Goal: Complete application form: Complete application form

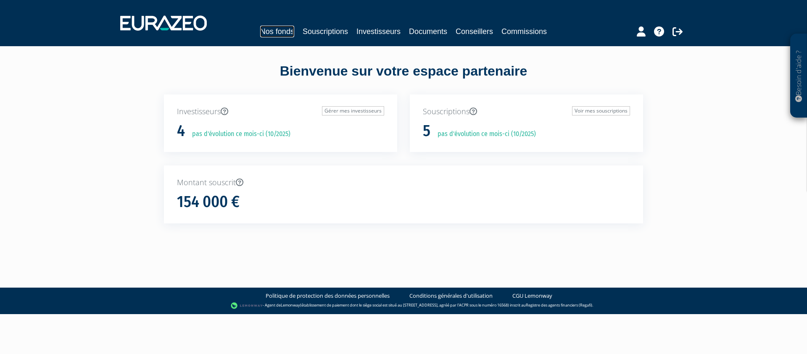
click at [276, 34] on link "Nos fonds" at bounding box center [277, 32] width 34 height 12
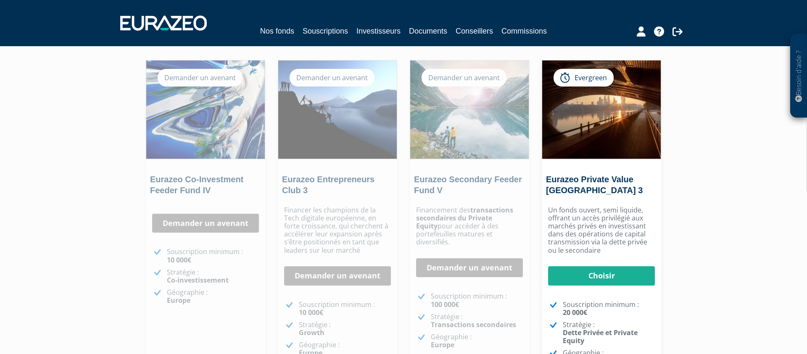
scroll to position [66, 0]
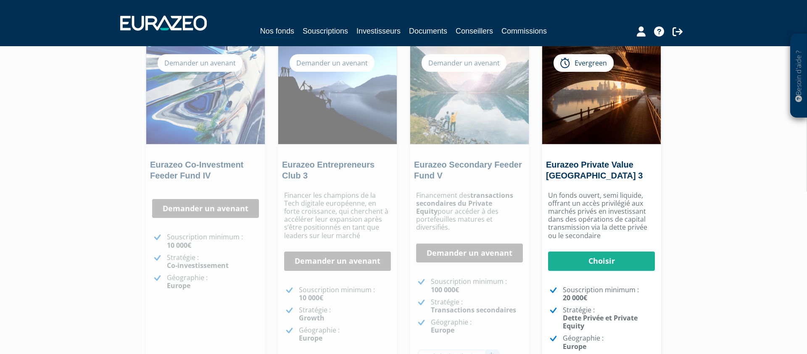
click at [442, 234] on div "Financement des transactions secondaires du Private Equity pour accéder à des p…" at bounding box center [469, 291] width 119 height 208
click at [442, 244] on link "Demander un avenant" at bounding box center [469, 253] width 107 height 19
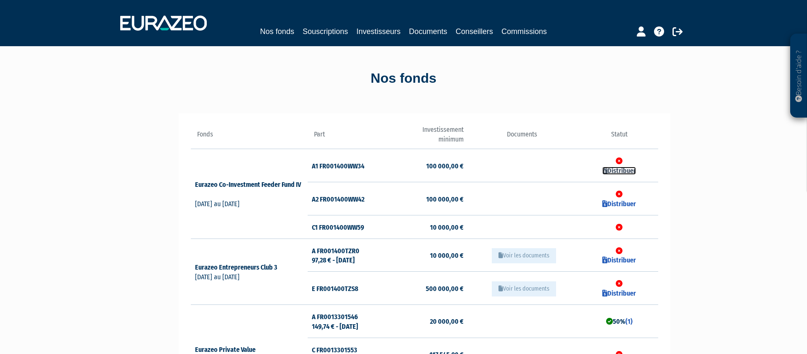
click at [626, 171] on link "Distribuer" at bounding box center [619, 171] width 34 height 8
checkbox input "true"
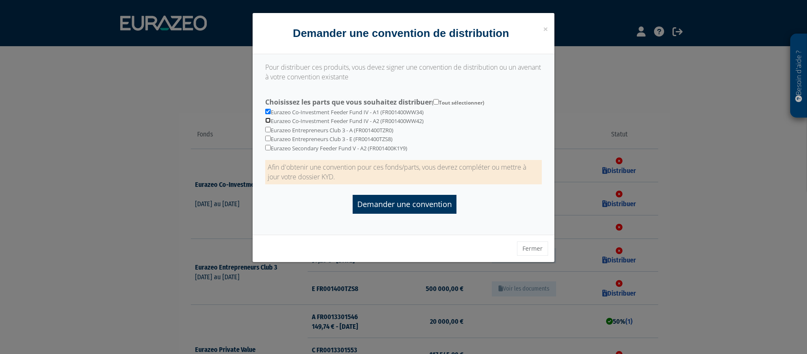
click at [267, 119] on input "checkbox" at bounding box center [267, 120] width 5 height 5
checkbox input "true"
click at [268, 148] on input "checkbox" at bounding box center [267, 147] width 5 height 5
checkbox input "true"
click at [395, 203] on input "Demander une convention" at bounding box center [405, 204] width 104 height 19
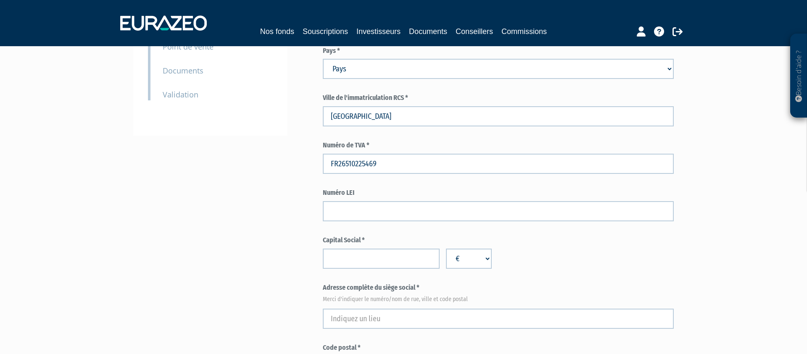
scroll to position [233, 0]
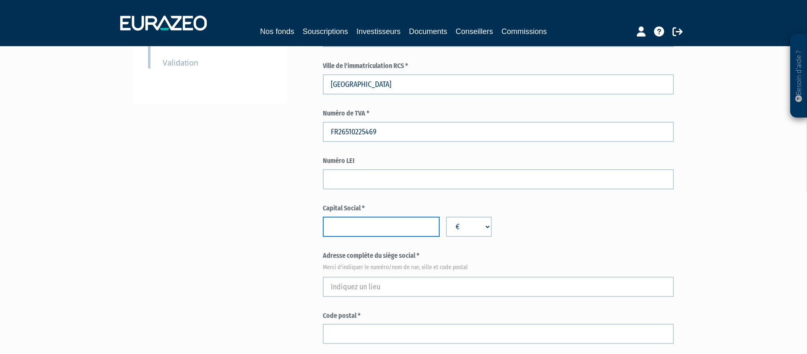
click at [357, 227] on input "number" at bounding box center [381, 227] width 117 height 20
type input "51676"
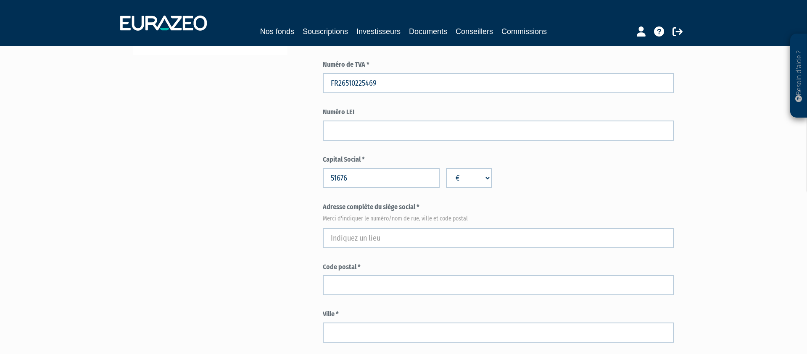
scroll to position [297, 0]
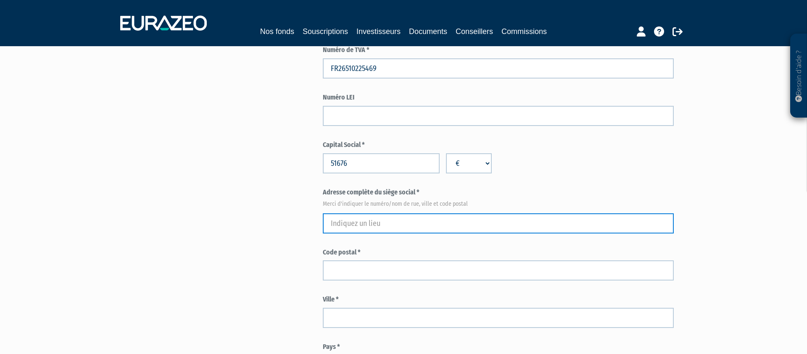
click at [367, 218] on input "text" at bounding box center [498, 223] width 351 height 20
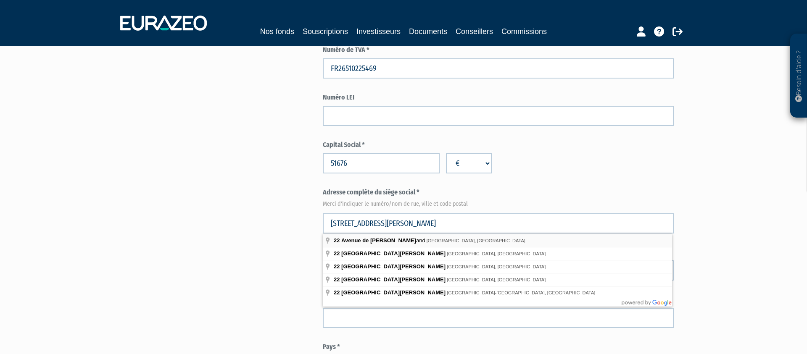
type input "22 Avenue de Friedland, Paris, France"
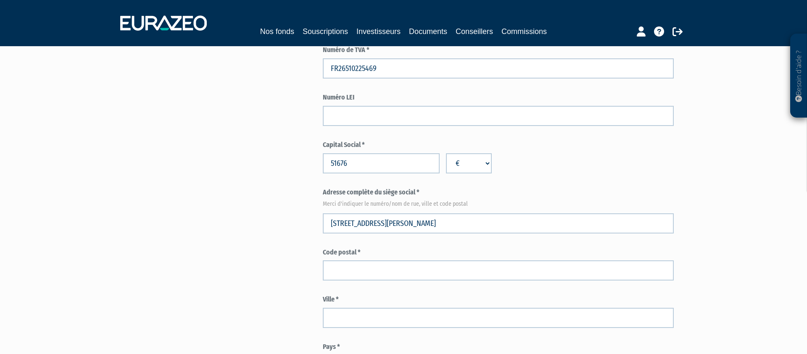
type input "Paris"
select select "75"
type input "75008"
type input "22 Avenue de Friedland"
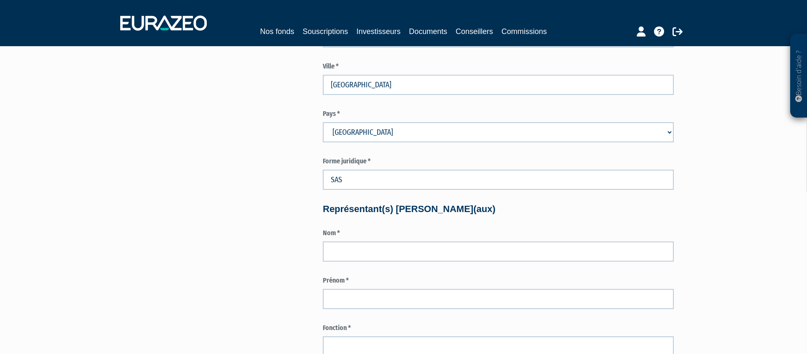
scroll to position [535, 0]
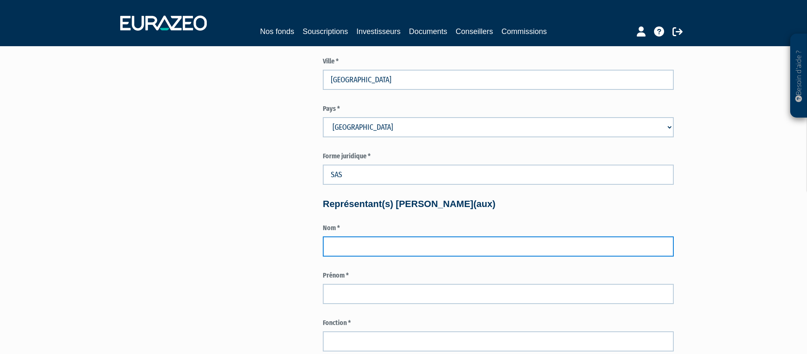
click at [353, 255] on input "text" at bounding box center [498, 247] width 351 height 20
type input "Farnault"
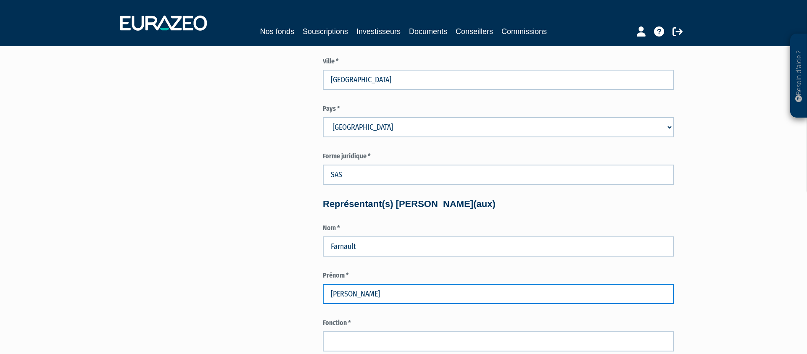
type input "Ludovic"
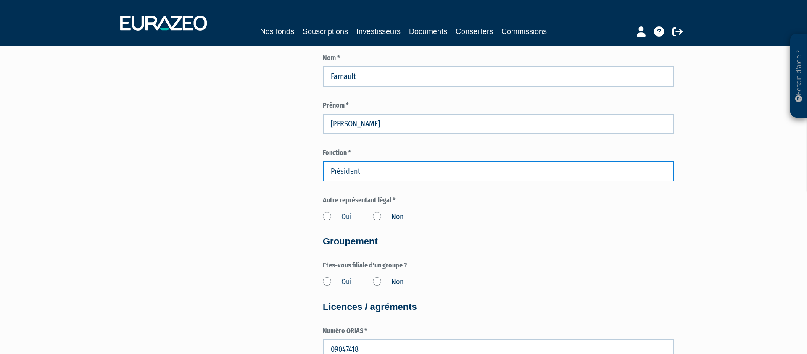
scroll to position [710, 0]
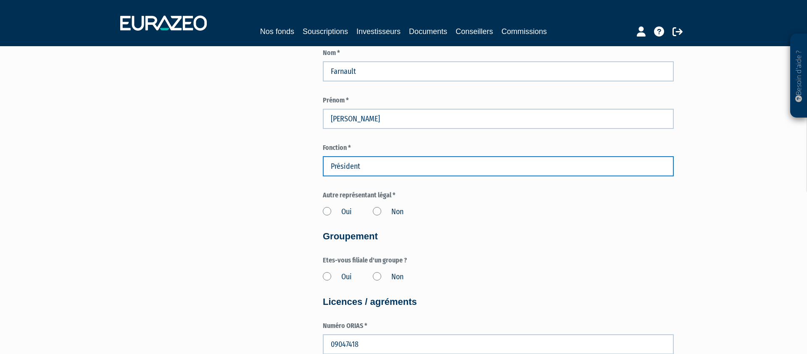
type input "Président"
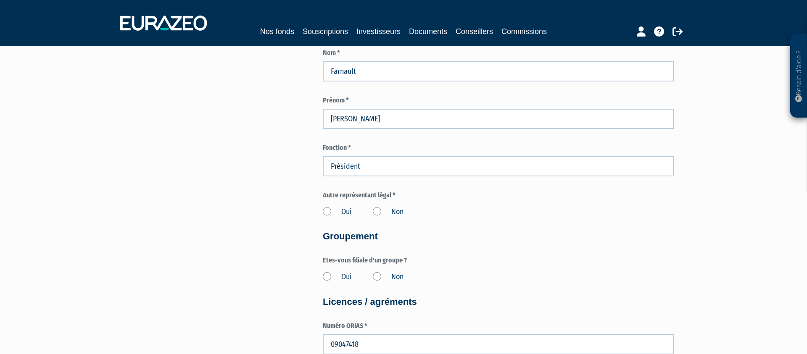
click at [381, 211] on label "Non" at bounding box center [388, 212] width 31 height 11
click at [0, 0] on input "Non" at bounding box center [0, 0] width 0 height 0
click at [376, 276] on label "Non" at bounding box center [388, 277] width 31 height 11
click at [0, 0] on input "Non" at bounding box center [0, 0] width 0 height 0
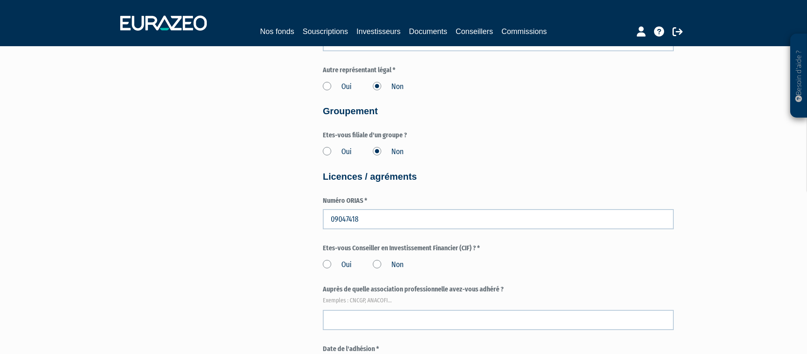
scroll to position [836, 0]
click at [335, 263] on label "Oui" at bounding box center [337, 264] width 29 height 11
click at [0, 0] on input "Oui" at bounding box center [0, 0] width 0 height 0
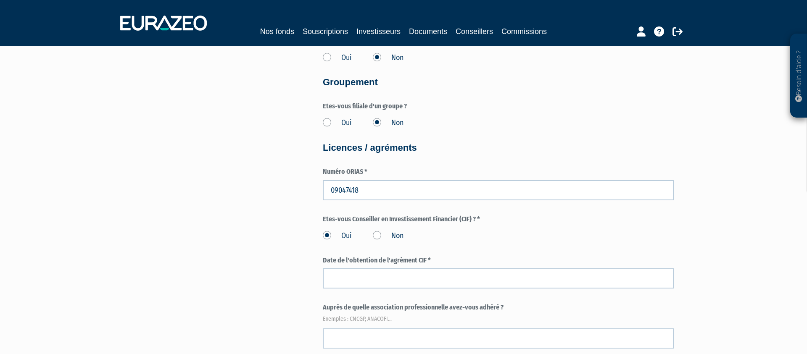
scroll to position [873, 0]
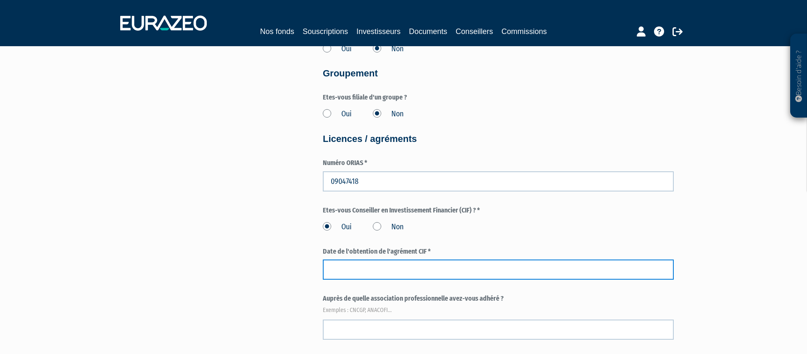
click at [338, 263] on input at bounding box center [498, 270] width 351 height 20
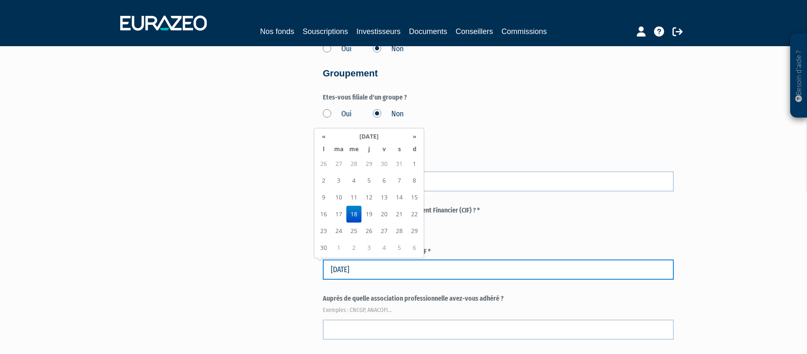
type input "18/09/2109"
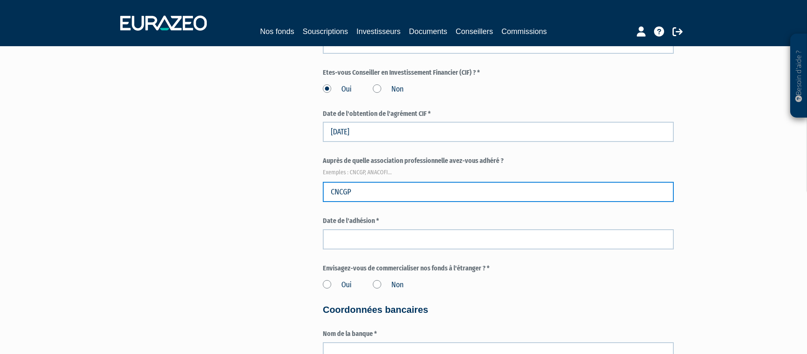
scroll to position [1069, 0]
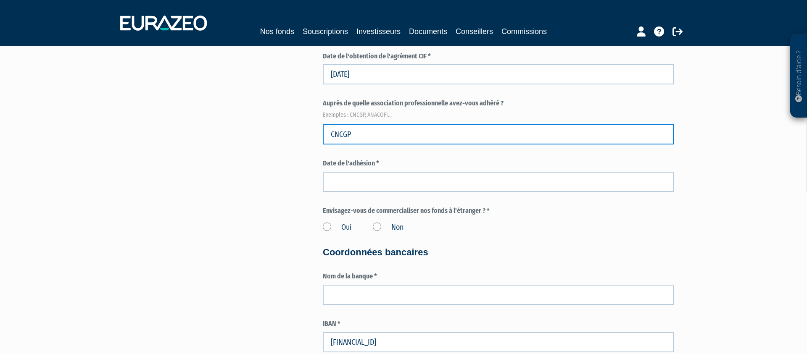
type input "CNCGP"
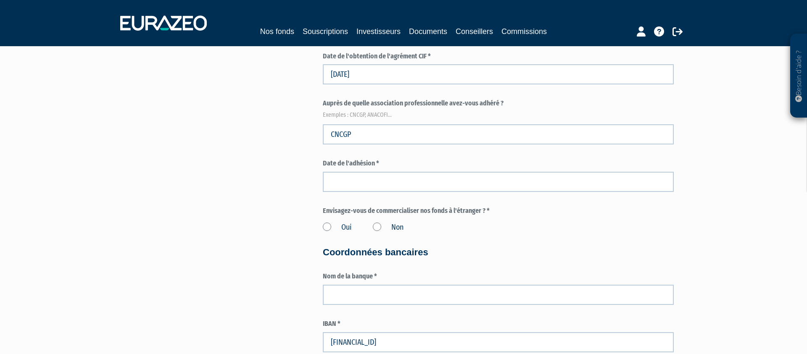
click at [382, 171] on div "Date de l'adhésion *" at bounding box center [498, 175] width 351 height 33
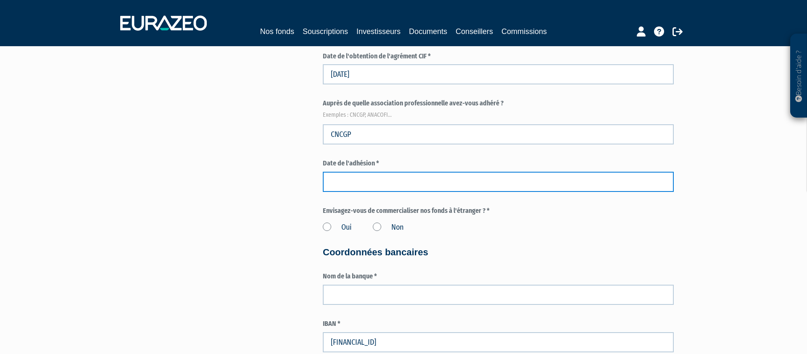
click at [379, 181] on input at bounding box center [498, 182] width 351 height 20
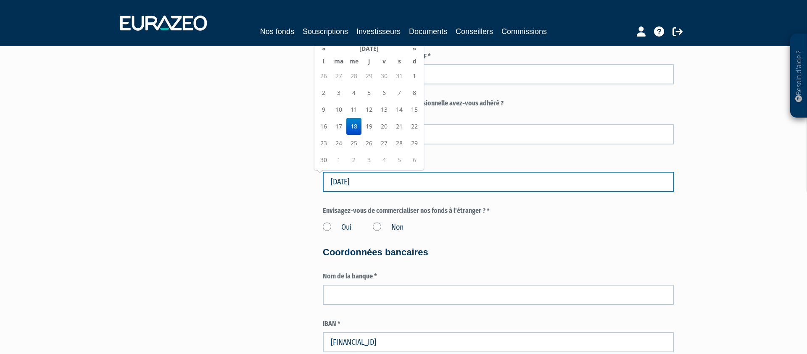
type input "18/09/2019"
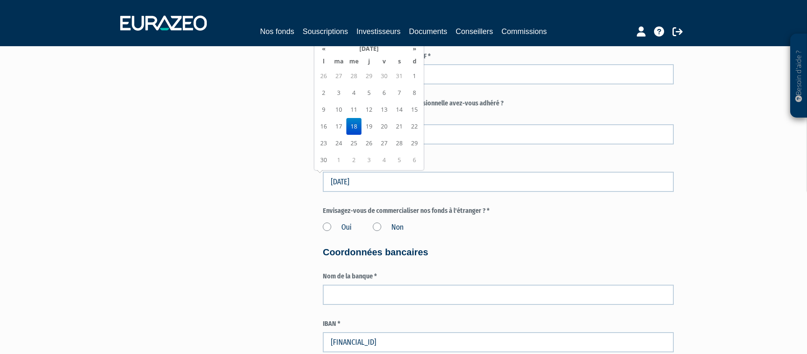
click at [379, 228] on label "Non" at bounding box center [388, 227] width 31 height 11
click at [0, 0] on input "Non" at bounding box center [0, 0] width 0 height 0
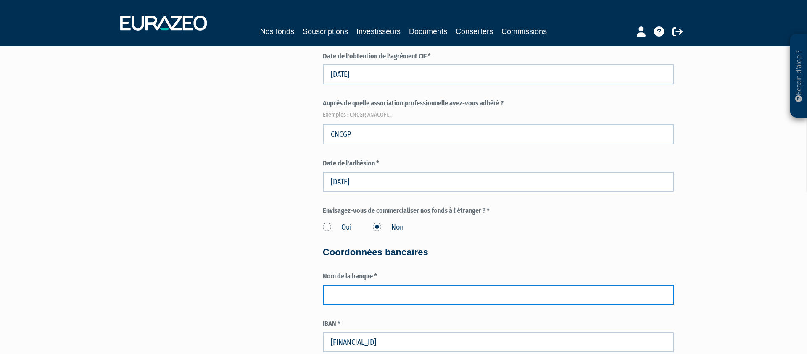
click at [355, 293] on input "text" at bounding box center [498, 295] width 351 height 20
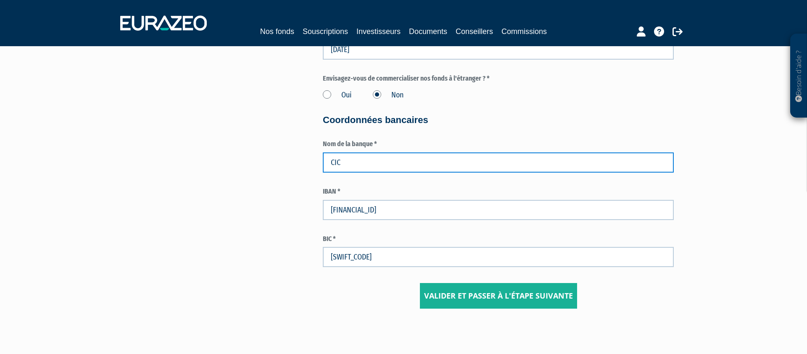
scroll to position [1237, 0]
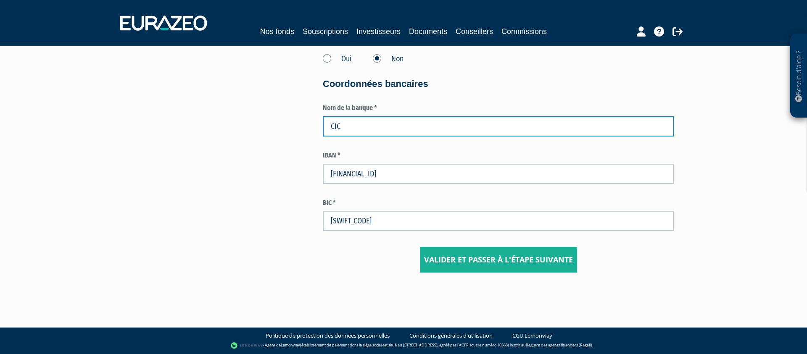
type input "CIC"
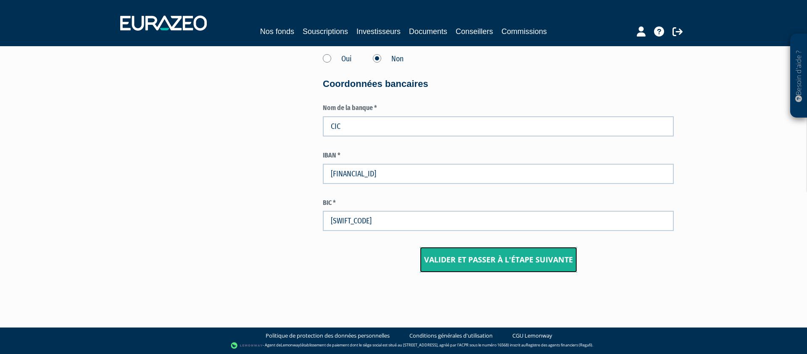
click at [475, 261] on input "Valider et passer à l'étape suivante" at bounding box center [498, 260] width 157 height 26
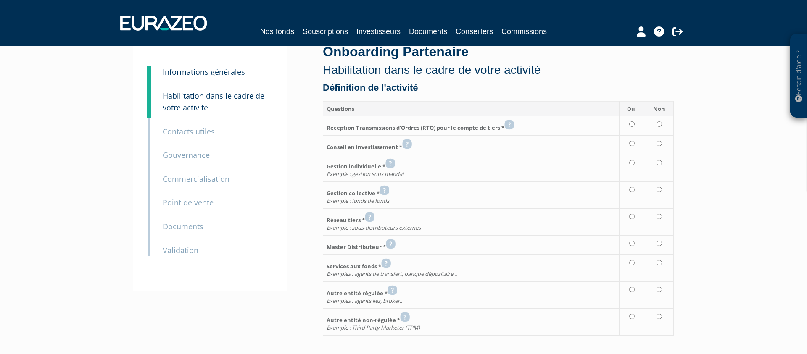
scroll to position [23, 0]
click at [513, 124] on icon at bounding box center [509, 124] width 10 height 10
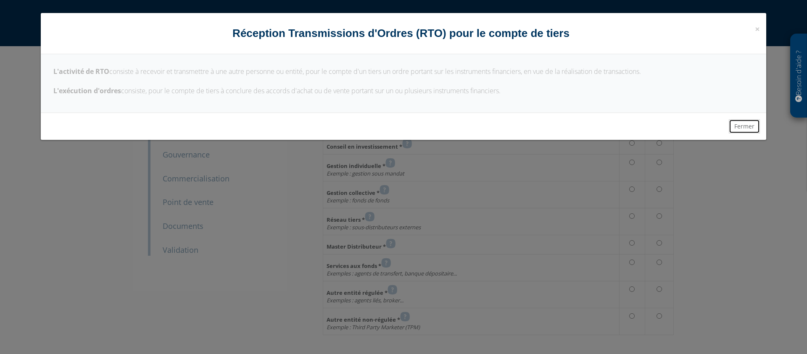
click at [754, 127] on button "Fermer" at bounding box center [744, 126] width 31 height 14
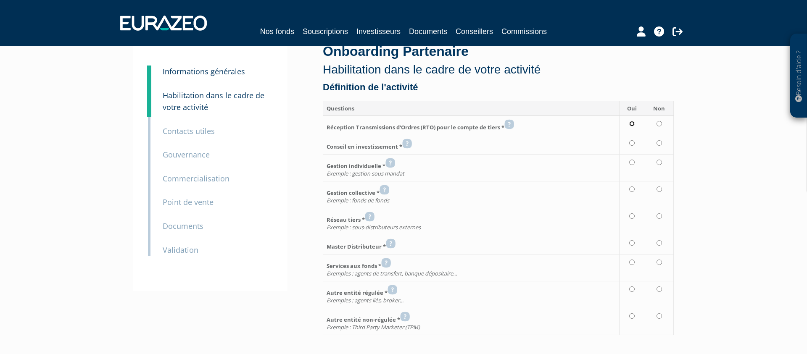
click at [631, 121] on input "radio" at bounding box center [631, 123] width 5 height 5
radio input "true"
click at [632, 144] on input "radio" at bounding box center [631, 142] width 5 height 5
radio input "true"
click at [394, 164] on icon at bounding box center [390, 163] width 10 height 10
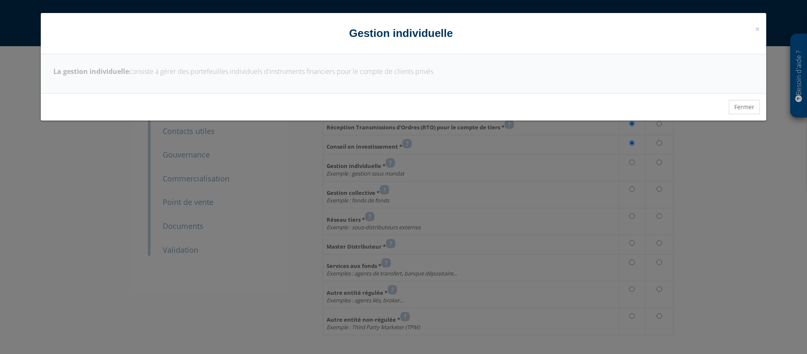
click at [741, 103] on button "Fermer" at bounding box center [744, 107] width 31 height 14
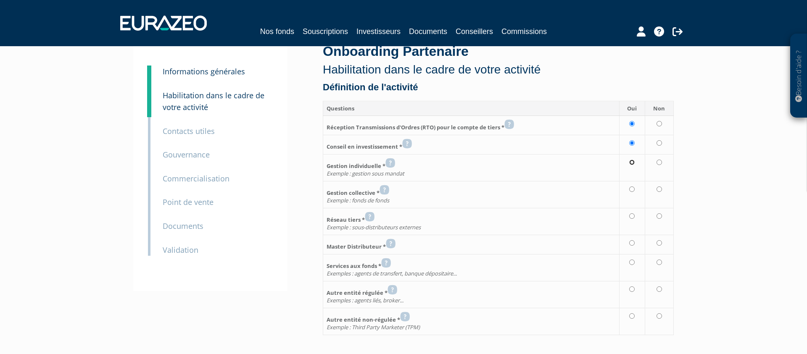
click at [632, 161] on input "radio" at bounding box center [631, 162] width 5 height 5
radio input "true"
click at [660, 189] on input "radio" at bounding box center [658, 189] width 5 height 5
radio input "true"
click at [657, 217] on input "radio" at bounding box center [658, 215] width 5 height 5
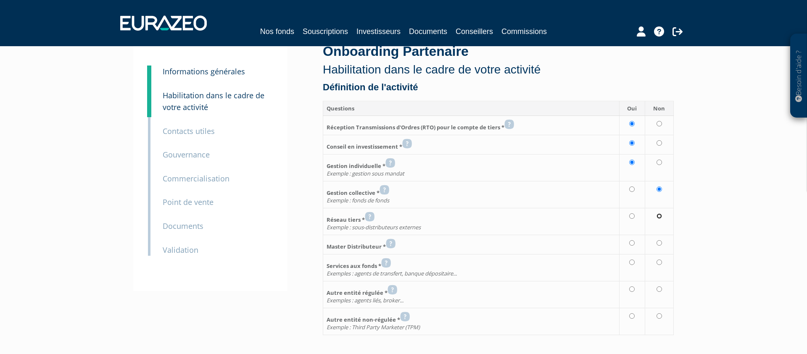
radio input "true"
click at [658, 242] on input "radio" at bounding box center [658, 242] width 5 height 5
radio input "true"
click at [658, 262] on input "radio" at bounding box center [658, 262] width 5 height 5
radio input "true"
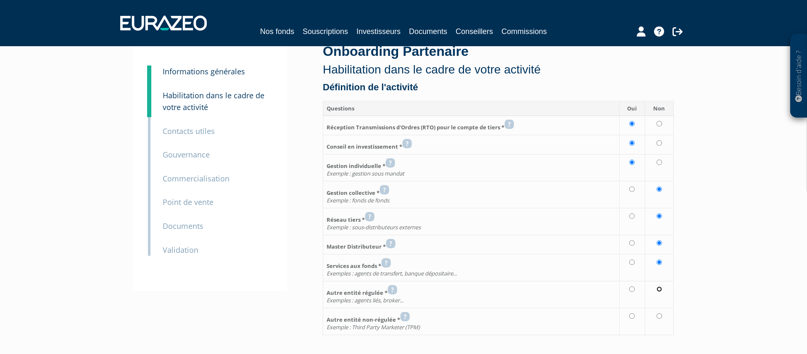
click at [661, 289] on input "radio" at bounding box center [658, 289] width 5 height 5
radio input "true"
click at [661, 318] on input "radio" at bounding box center [658, 315] width 5 height 5
radio input "true"
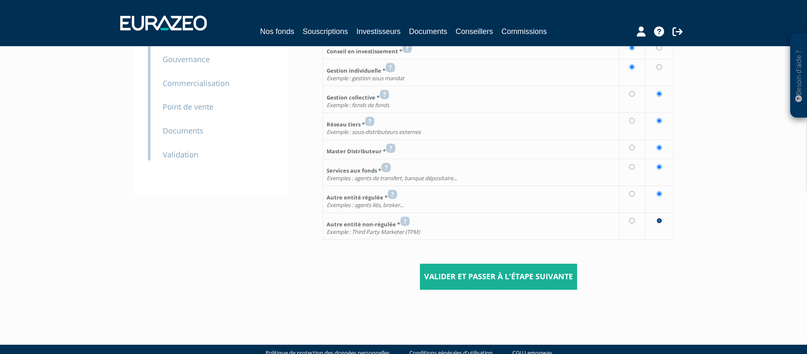
scroll to position [133, 0]
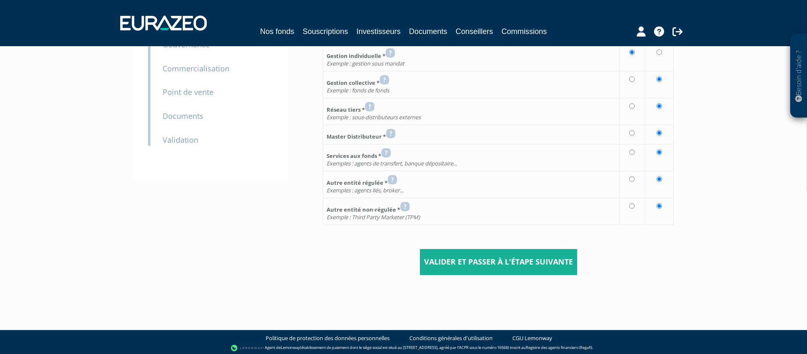
click at [540, 261] on input "Valider et passer à l'étape suivante" at bounding box center [498, 262] width 157 height 26
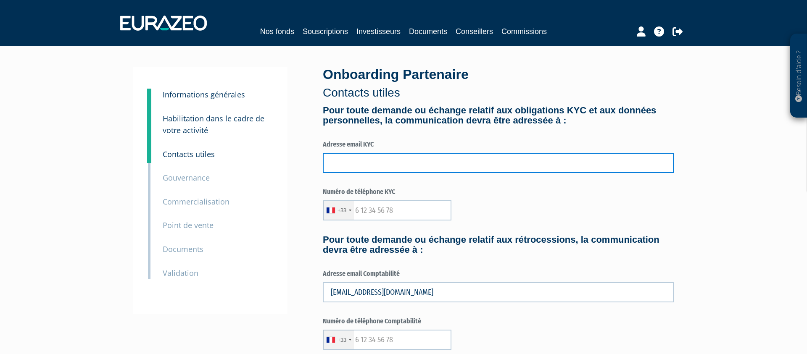
click at [370, 162] on input "text" at bounding box center [498, 163] width 351 height 20
type input "ophelie.rouet@meyon.fr"
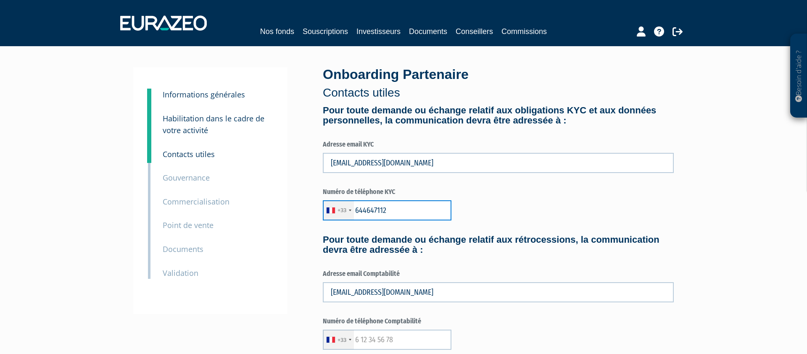
type input "644647112"
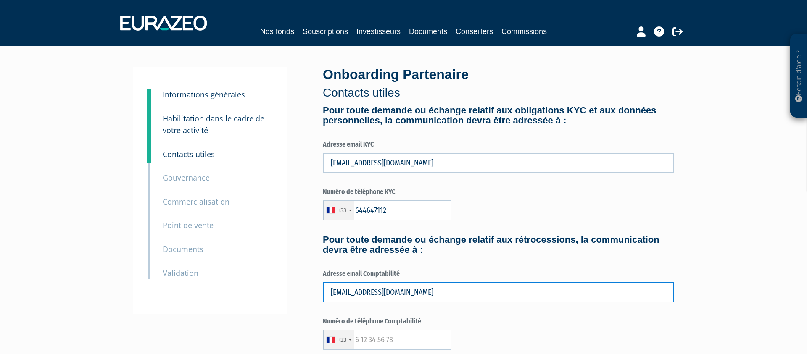
drag, startPoint x: 379, startPoint y: 294, endPoint x: 487, endPoint y: 295, distance: 108.4
click at [487, 295] on input "ophelie.rouet@farnault-investissement.fr" at bounding box center [498, 292] width 351 height 20
type input "ophelie.rouet@meyon.fr"
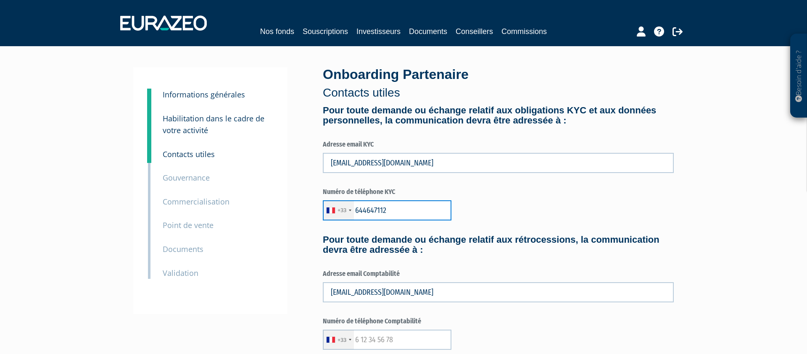
click at [395, 209] on input "644647112" at bounding box center [387, 210] width 129 height 20
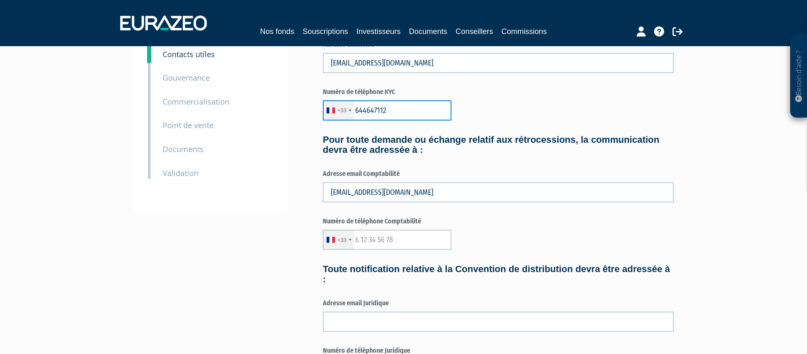
scroll to position [125, 0]
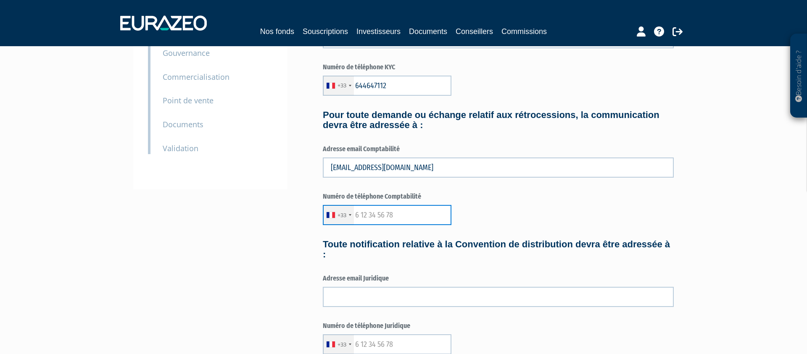
click at [386, 214] on input "text" at bounding box center [387, 215] width 129 height 20
paste input "644647112"
type input "644647112"
click at [473, 269] on form "Pour toute demande ou échange relatif aux obligations KYC et aux données person…" at bounding box center [498, 283] width 351 height 605
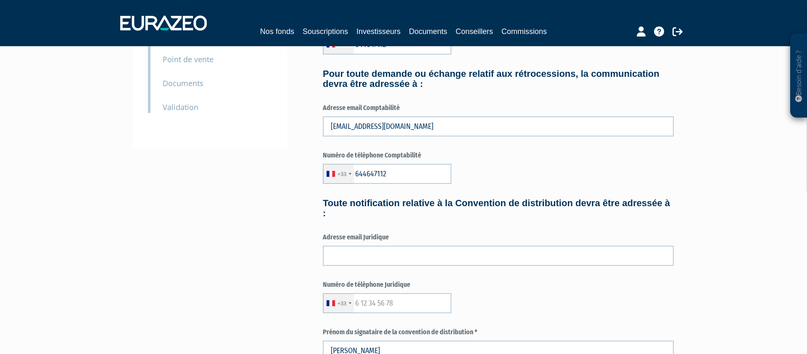
scroll to position [174, 0]
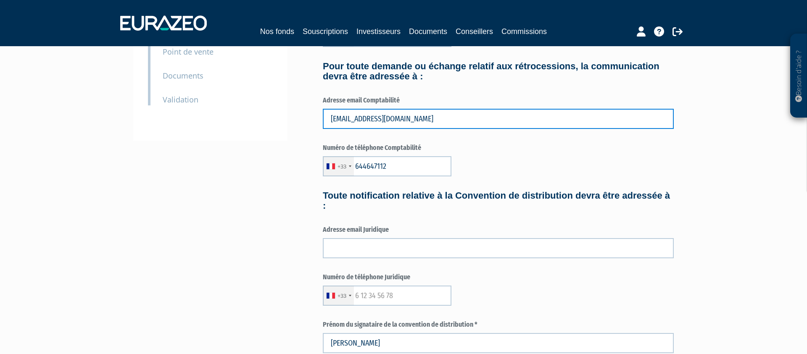
click at [426, 117] on input "ophelie.rouet@meyon.fr" at bounding box center [498, 119] width 351 height 20
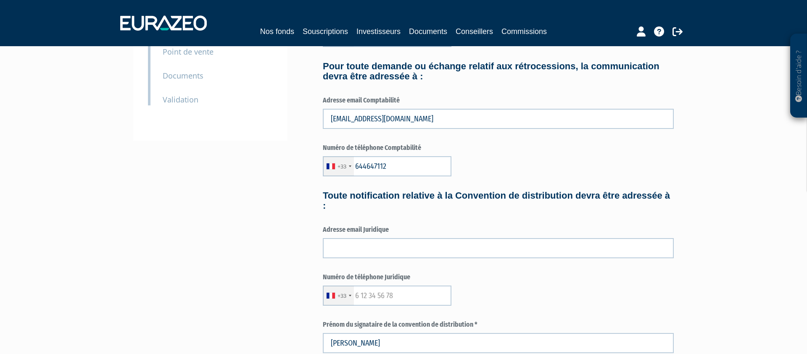
click at [393, 237] on div "Adresse email Juridique" at bounding box center [498, 241] width 351 height 33
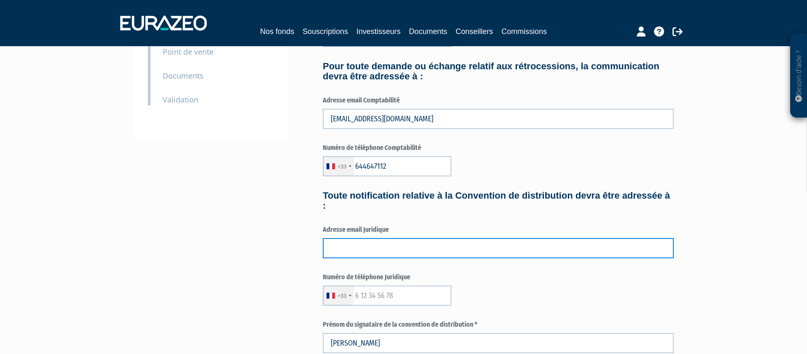
click at [392, 249] on input "text" at bounding box center [498, 248] width 351 height 20
paste input "ophelie.rouet@meyon.fr"
type input "ophelie.rouet@meyon.fr"
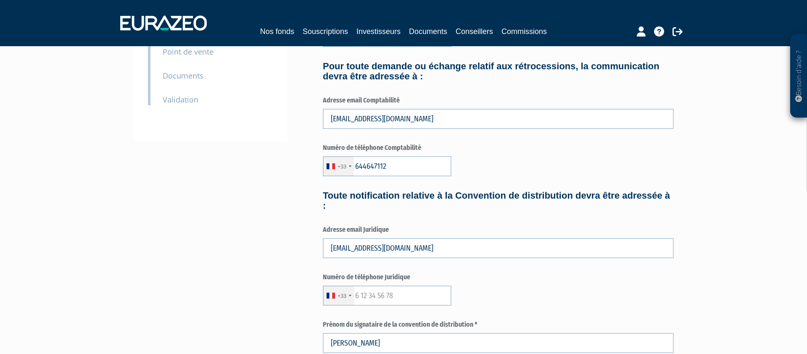
click at [273, 280] on div "3 Informations générales 4 Habilitation dans le cadre de votre activité 5 Conta…" at bounding box center [403, 215] width 528 height 643
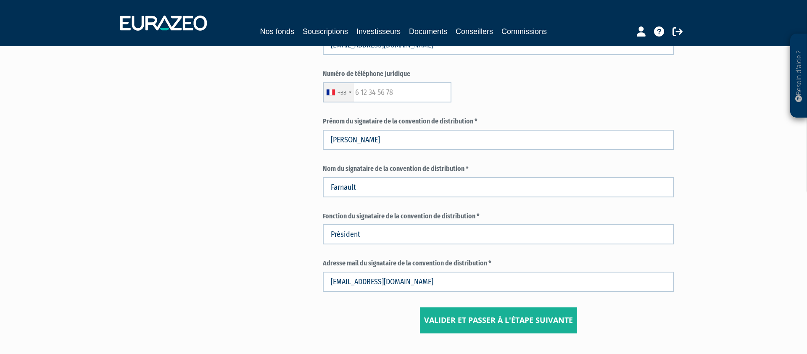
scroll to position [385, 0]
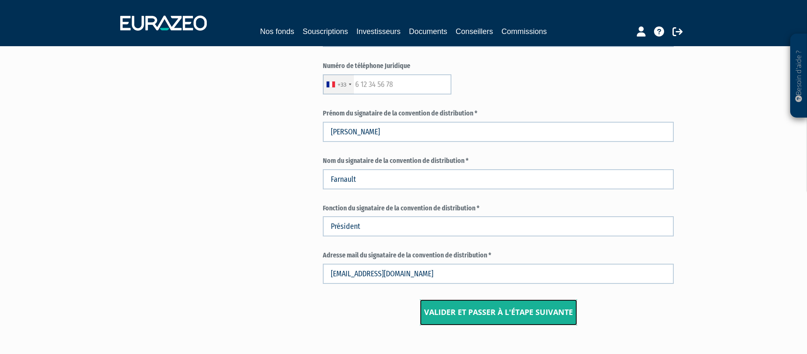
click at [434, 325] on input "Valider et passer à l'étape suivante" at bounding box center [498, 313] width 157 height 26
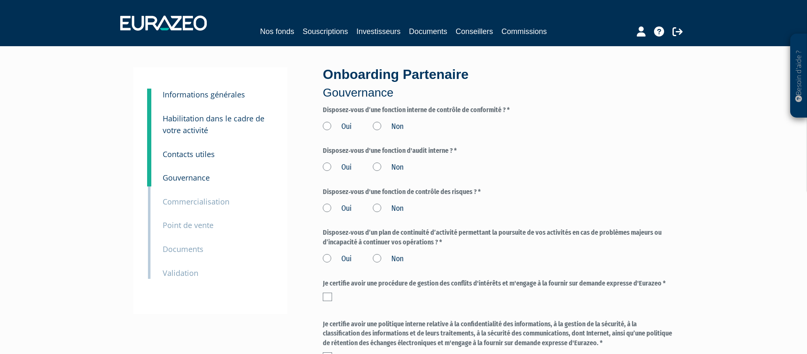
click at [344, 124] on label "Oui" at bounding box center [337, 126] width 29 height 11
click at [0, 0] on input "Oui" at bounding box center [0, 0] width 0 height 0
click at [337, 166] on label "Oui" at bounding box center [337, 167] width 29 height 11
click at [0, 0] on input "Oui" at bounding box center [0, 0] width 0 height 0
click at [336, 208] on label "Oui" at bounding box center [337, 208] width 29 height 11
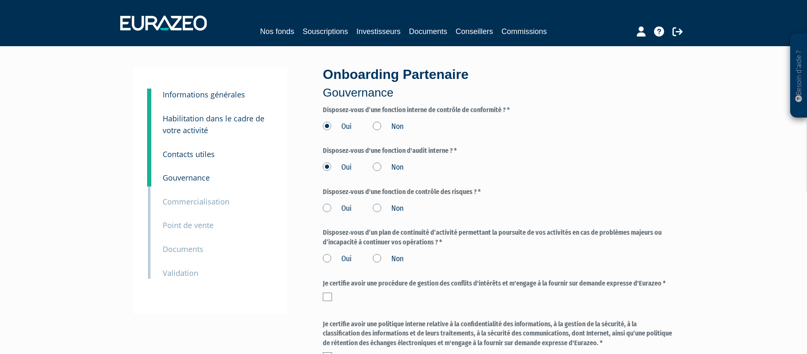
click at [0, 0] on input "Oui" at bounding box center [0, 0] width 0 height 0
click at [331, 260] on label "Oui" at bounding box center [337, 259] width 29 height 11
click at [0, 0] on input "Oui" at bounding box center [0, 0] width 0 height 0
click at [330, 295] on label at bounding box center [327, 297] width 9 height 8
click at [0, 0] on input "checkbox" at bounding box center [0, 0] width 0 height 0
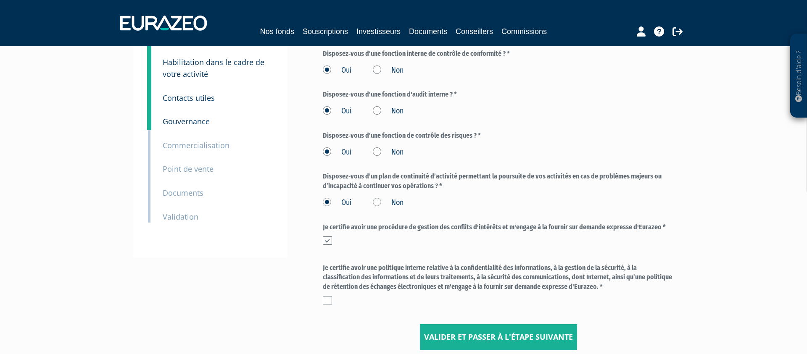
scroll to position [134, 0]
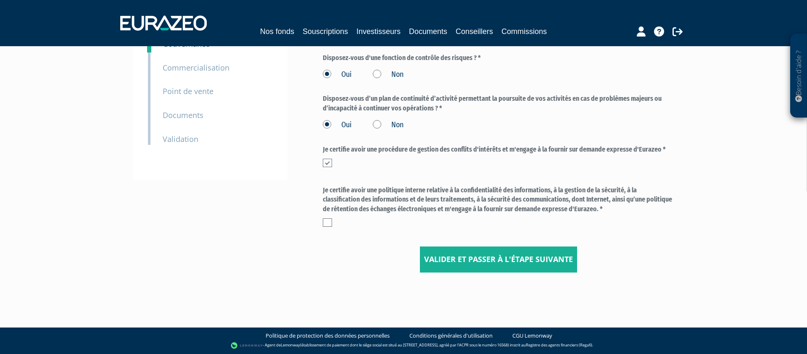
click at [323, 223] on label at bounding box center [327, 222] width 9 height 8
click at [0, 0] on input "checkbox" at bounding box center [0, 0] width 0 height 0
click at [429, 258] on input "Valider et passer à l'étape suivante" at bounding box center [498, 260] width 157 height 26
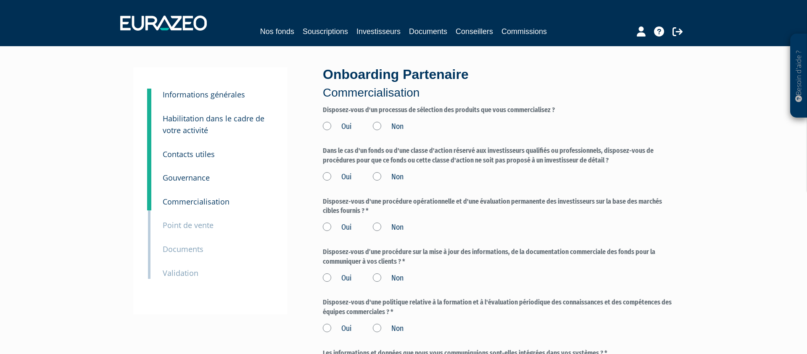
click at [337, 126] on label "Oui" at bounding box center [337, 126] width 29 height 11
click at [0, 0] on input "Oui" at bounding box center [0, 0] width 0 height 0
click at [334, 177] on label "Oui" at bounding box center [337, 177] width 29 height 11
click at [0, 0] on input "Oui" at bounding box center [0, 0] width 0 height 0
click at [333, 227] on label "Oui" at bounding box center [337, 227] width 29 height 11
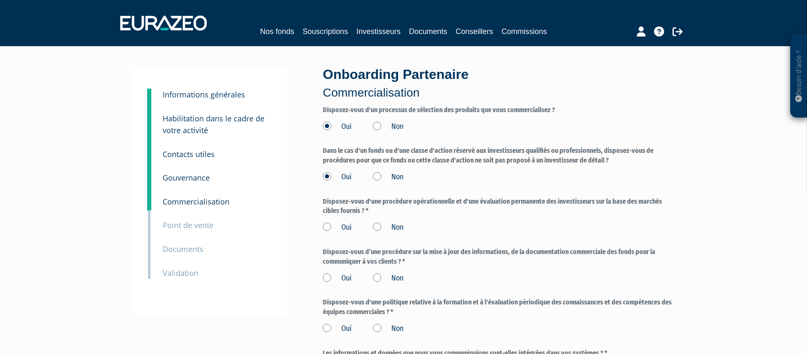
click at [0, 0] on input "Oui" at bounding box center [0, 0] width 0 height 0
click at [334, 276] on label "Oui" at bounding box center [337, 278] width 29 height 11
click at [0, 0] on input "Oui" at bounding box center [0, 0] width 0 height 0
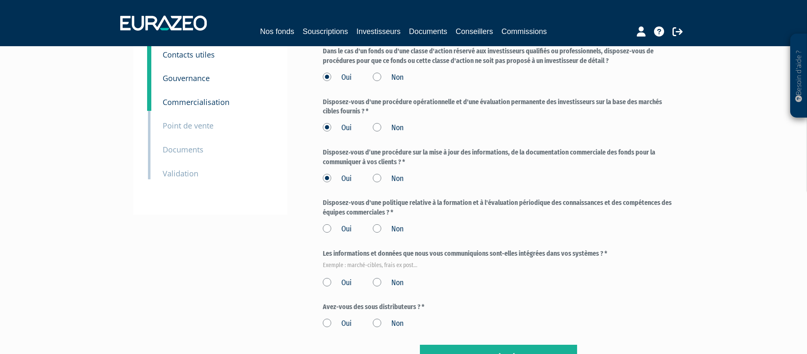
scroll to position [110, 0]
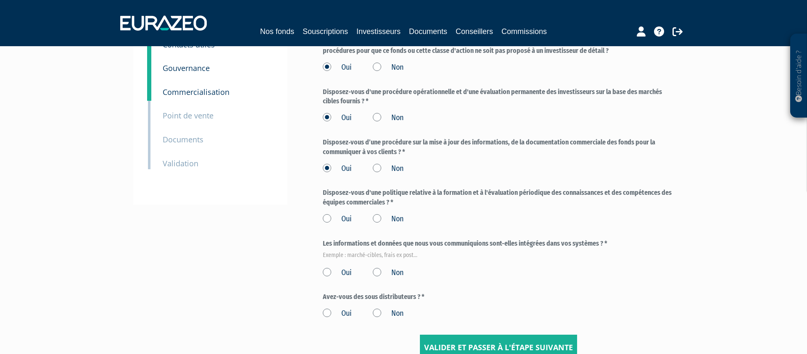
click at [329, 218] on label "Oui" at bounding box center [337, 219] width 29 height 11
click at [0, 0] on input "Oui" at bounding box center [0, 0] width 0 height 0
click at [329, 279] on form "Disposez‐vous d'un processus de sélection des produits que vous commercialisez …" at bounding box center [498, 178] width 351 height 365
click at [325, 271] on label "Oui" at bounding box center [337, 273] width 29 height 11
click at [0, 0] on input "Oui" at bounding box center [0, 0] width 0 height 0
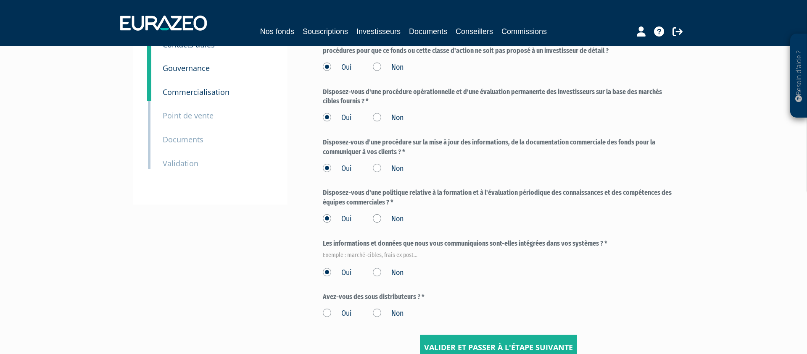
click at [377, 315] on label "Non" at bounding box center [388, 313] width 31 height 11
click at [0, 0] on input "Non" at bounding box center [0, 0] width 0 height 0
click at [444, 340] on input "Valider et passer à l'étape suivante" at bounding box center [498, 348] width 157 height 26
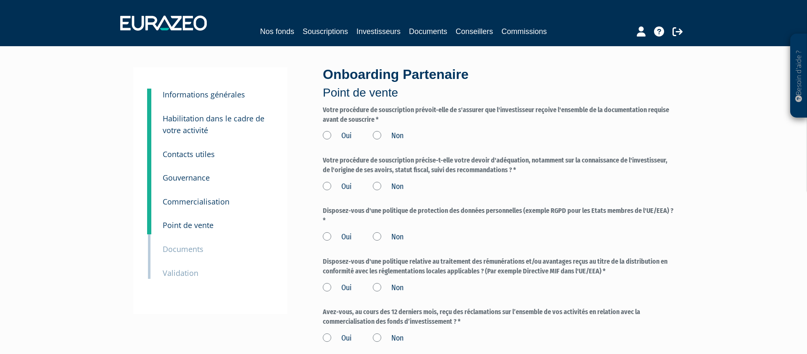
click at [342, 134] on label "Oui" at bounding box center [337, 136] width 29 height 11
click at [0, 0] on input "Oui" at bounding box center [0, 0] width 0 height 0
click at [348, 187] on label "Oui" at bounding box center [337, 187] width 29 height 11
click at [0, 0] on input "Oui" at bounding box center [0, 0] width 0 height 0
click at [344, 239] on label "Oui" at bounding box center [337, 237] width 29 height 11
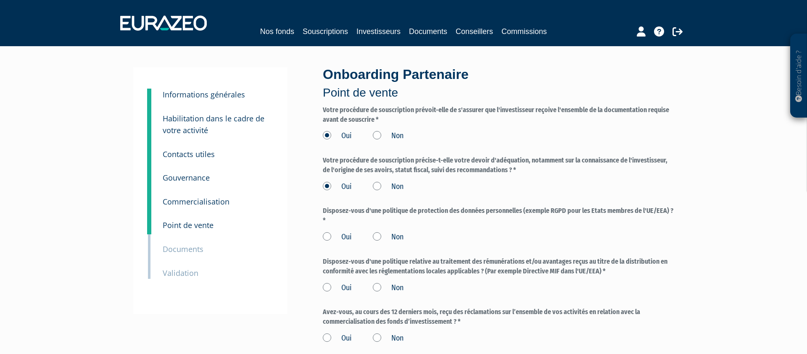
click at [0, 0] on input "Oui" at bounding box center [0, 0] width 0 height 0
click at [346, 289] on label "Oui" at bounding box center [337, 288] width 29 height 11
click at [0, 0] on input "Oui" at bounding box center [0, 0] width 0 height 0
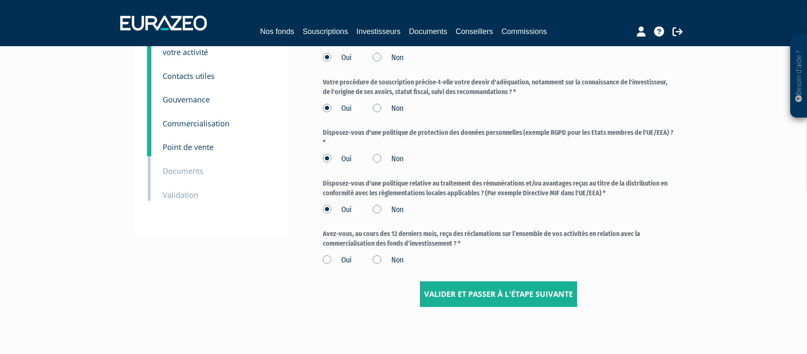
scroll to position [98, 0]
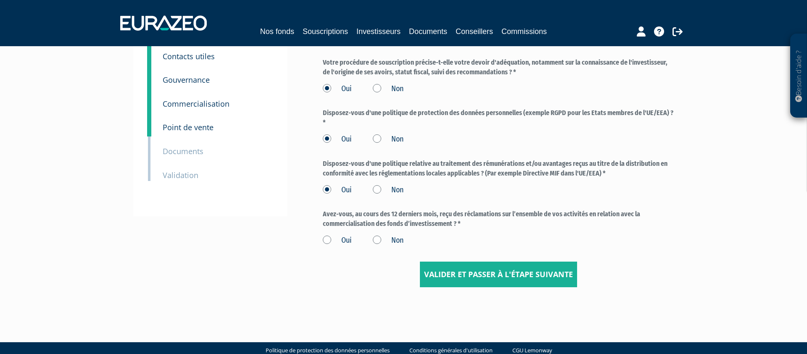
click at [395, 240] on label "Non" at bounding box center [388, 240] width 31 height 11
click at [0, 0] on input "Non" at bounding box center [0, 0] width 0 height 0
click at [455, 282] on input "Valider et passer à l'étape suivante" at bounding box center [498, 275] width 157 height 26
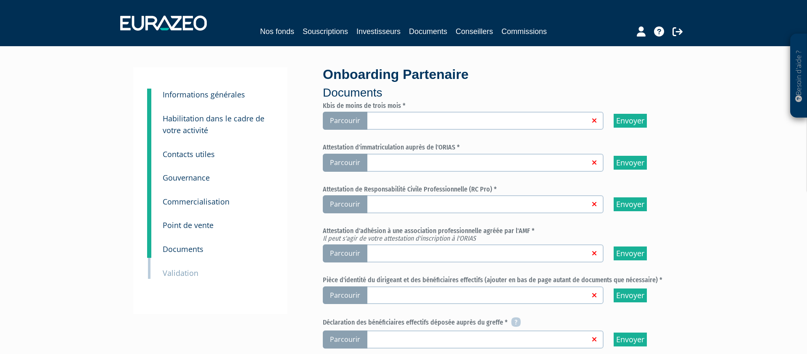
click at [357, 122] on span "Parcourir" at bounding box center [345, 121] width 45 height 18
click at [0, 0] on input "Parcourir" at bounding box center [0, 0] width 0 height 0
click at [346, 160] on span "Parcourir" at bounding box center [345, 163] width 45 height 18
click at [0, 0] on input "Parcourir" at bounding box center [0, 0] width 0 height 0
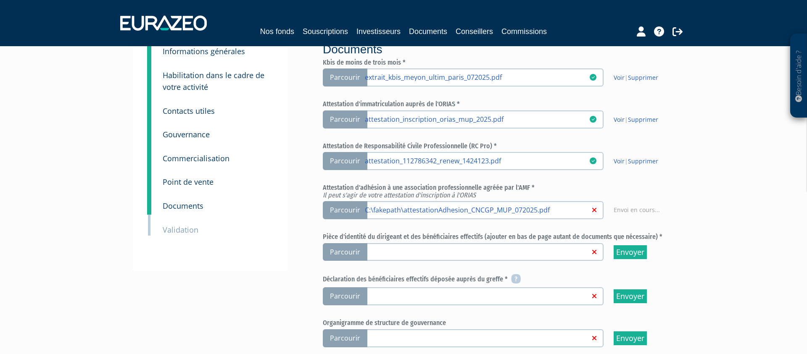
scroll to position [52, 0]
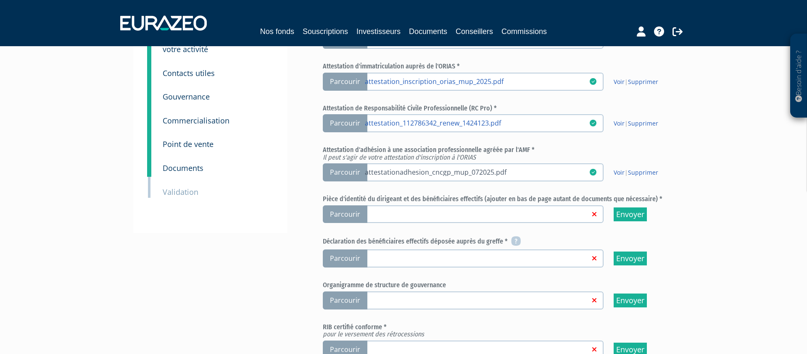
scroll to position [108, 0]
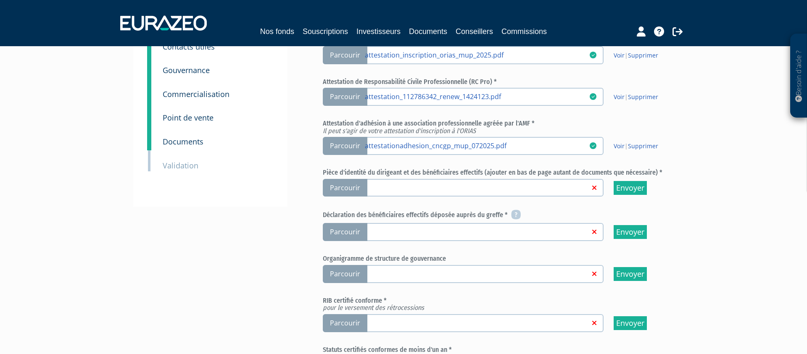
click at [348, 187] on span "Parcourir" at bounding box center [345, 188] width 45 height 18
click at [0, 0] on input "Parcourir" at bounding box center [0, 0] width 0 height 0
click at [340, 234] on span "Parcourir" at bounding box center [345, 232] width 45 height 18
click at [0, 0] on input "Parcourir" at bounding box center [0, 0] width 0 height 0
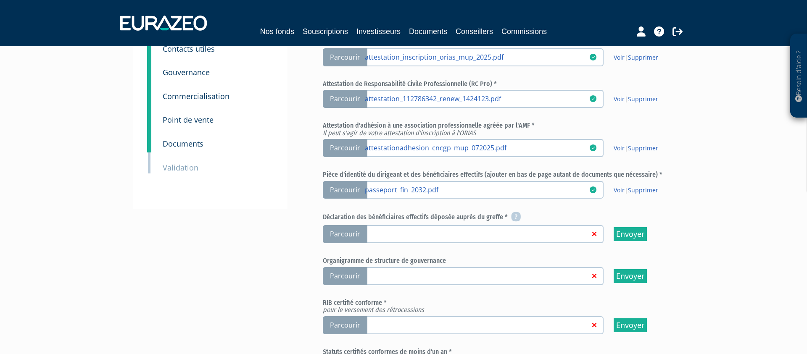
scroll to position [115, 0]
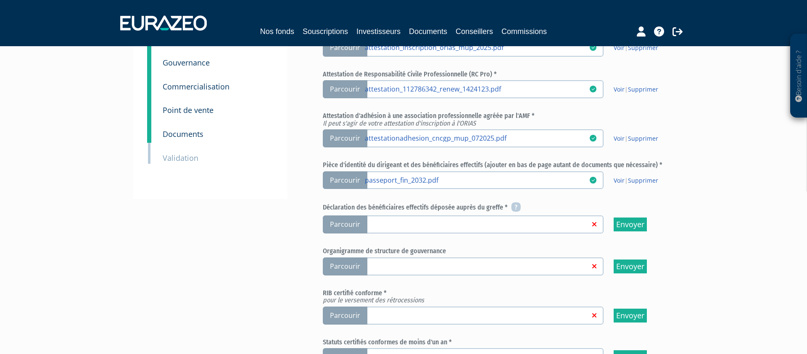
click at [355, 228] on span "Parcourir" at bounding box center [345, 225] width 45 height 18
click at [0, 0] on input "Parcourir" at bounding box center [0, 0] width 0 height 0
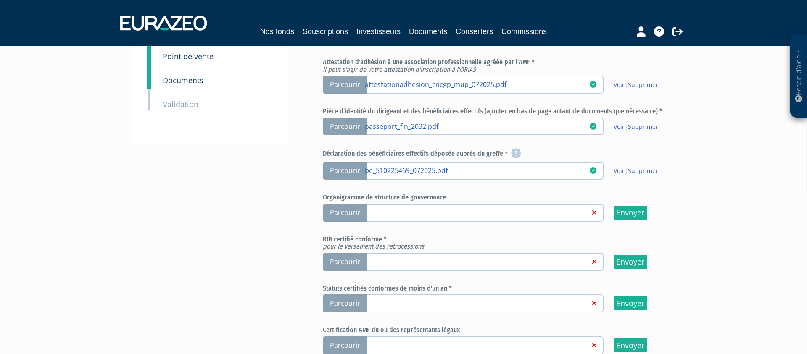
scroll to position [199, 0]
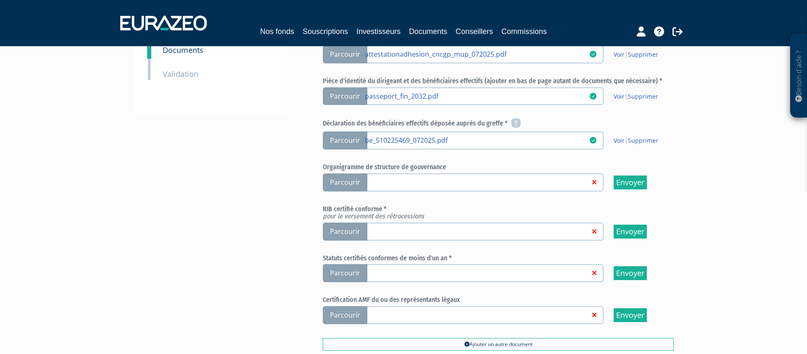
click at [354, 233] on span "Parcourir" at bounding box center [345, 232] width 45 height 18
click at [0, 0] on input "Parcourir" at bounding box center [0, 0] width 0 height 0
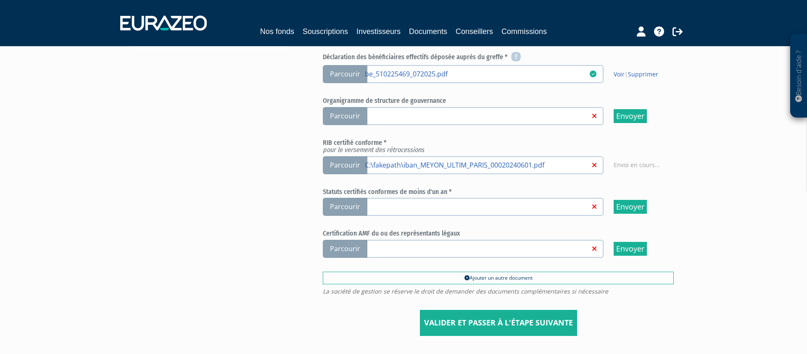
scroll to position [296, 0]
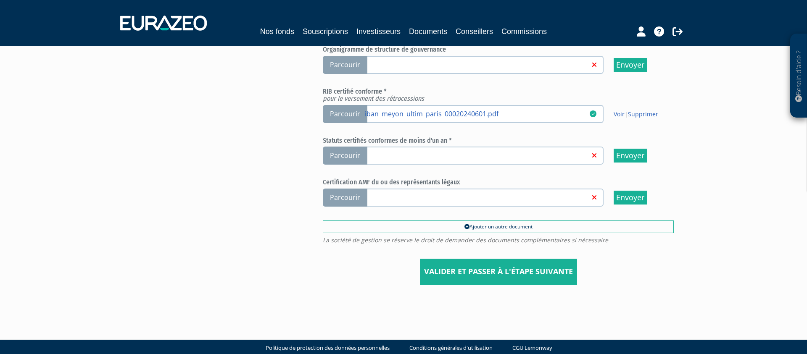
scroll to position [322, 0]
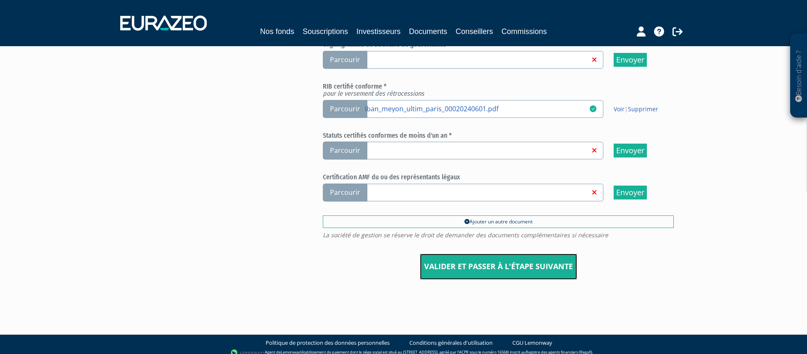
click at [471, 272] on input "Valider et passer à l'étape suivante" at bounding box center [498, 267] width 157 height 26
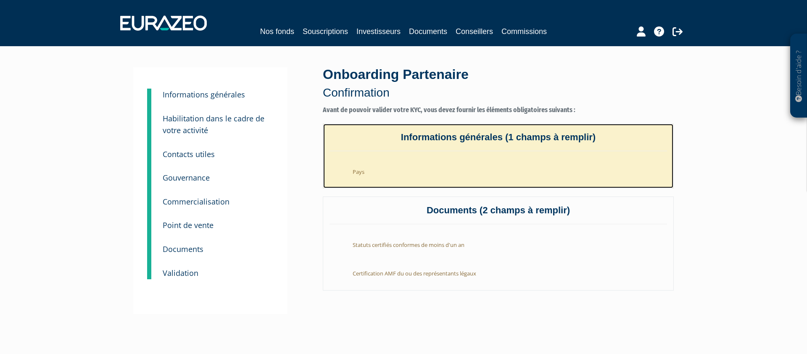
click at [355, 170] on li "Pays" at bounding box center [506, 170] width 321 height 21
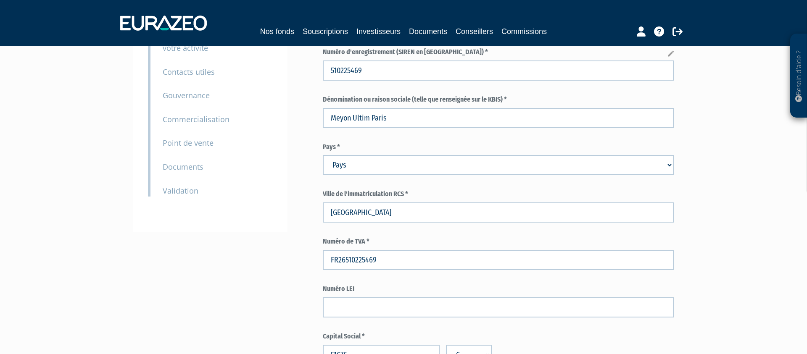
scroll to position [123, 0]
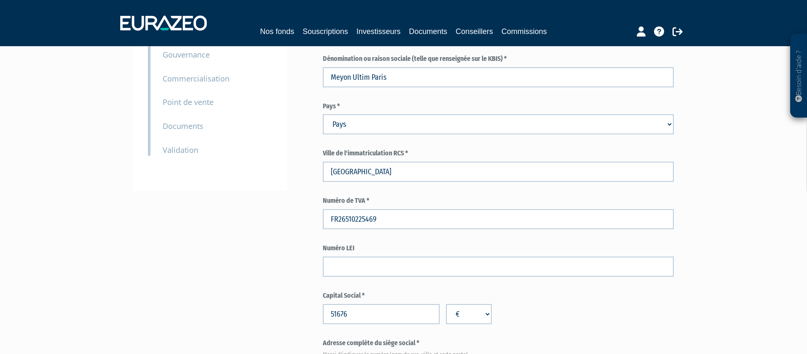
click at [392, 121] on select "Pays [GEOGRAPHIC_DATA] [GEOGRAPHIC_DATA] [GEOGRAPHIC_DATA] [GEOGRAPHIC_DATA] [G…" at bounding box center [498, 124] width 351 height 20
select select "75"
click at [323, 114] on select "Pays Afghanistan Afrique du Sud Albanie Algérie Allemagne Andorre" at bounding box center [498, 124] width 351 height 20
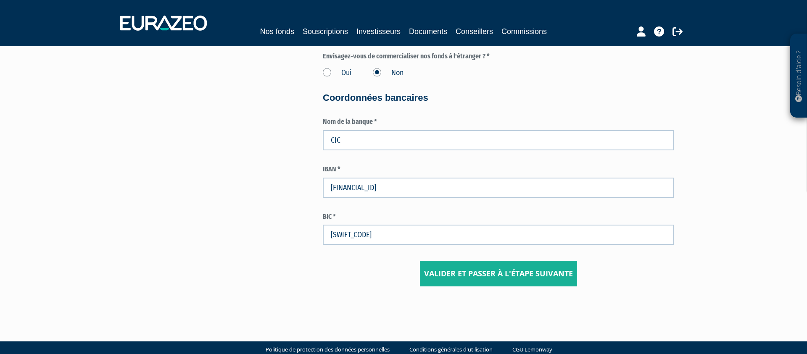
scroll to position [1208, 0]
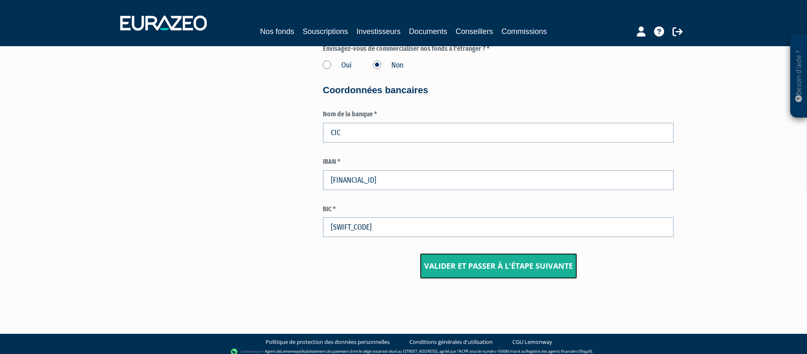
click at [473, 278] on input "Valider et passer à l'étape suivante" at bounding box center [498, 266] width 157 height 26
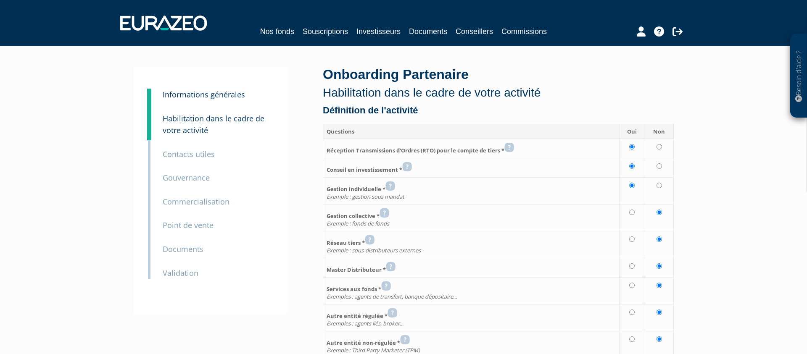
click at [172, 253] on small "Documents" at bounding box center [183, 249] width 41 height 10
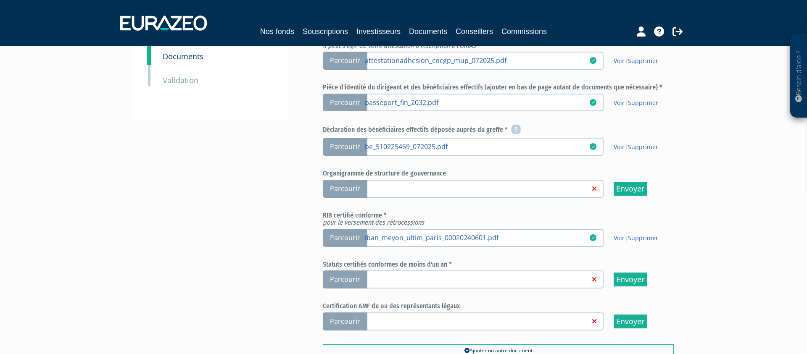
scroll to position [192, 0]
click at [340, 278] on span "Parcourir" at bounding box center [345, 280] width 45 height 18
click at [0, 0] on input "Parcourir" at bounding box center [0, 0] width 0 height 0
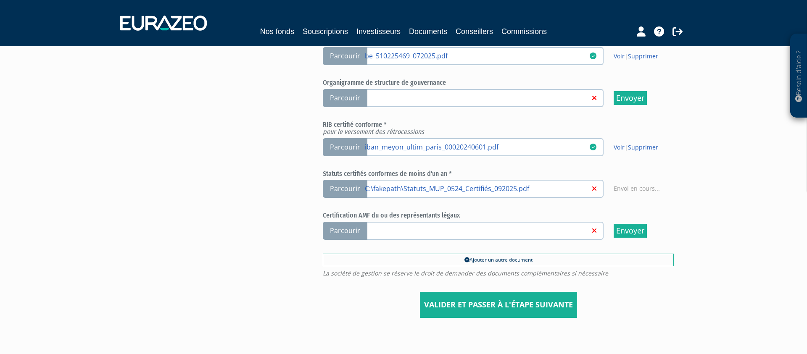
scroll to position [296, 0]
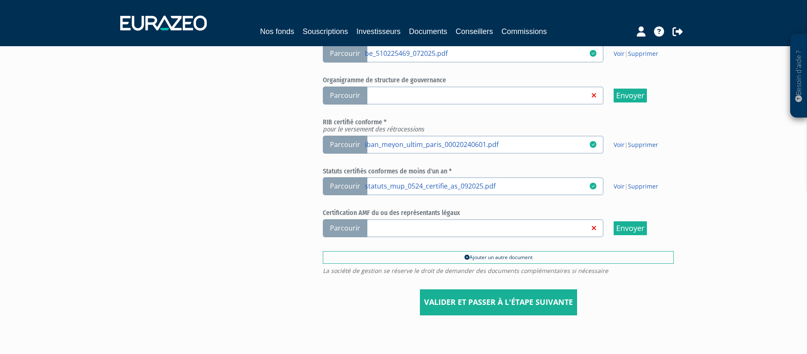
scroll to position [329, 0]
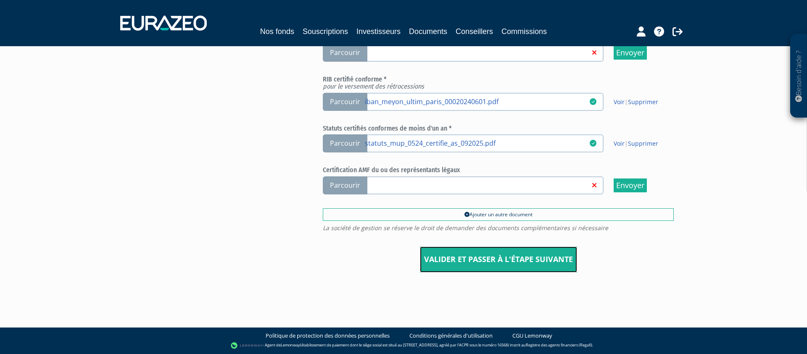
click at [432, 261] on input "Valider et passer à l'étape suivante" at bounding box center [498, 260] width 157 height 26
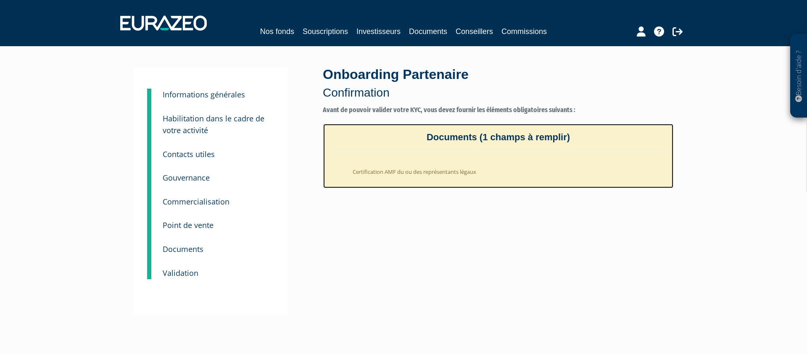
click at [397, 170] on li "Certification AMF du ou des représentants légaux" at bounding box center [506, 170] width 321 height 21
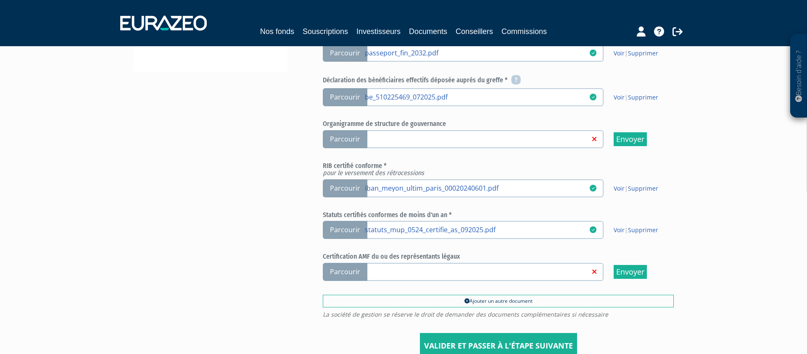
scroll to position [252, 0]
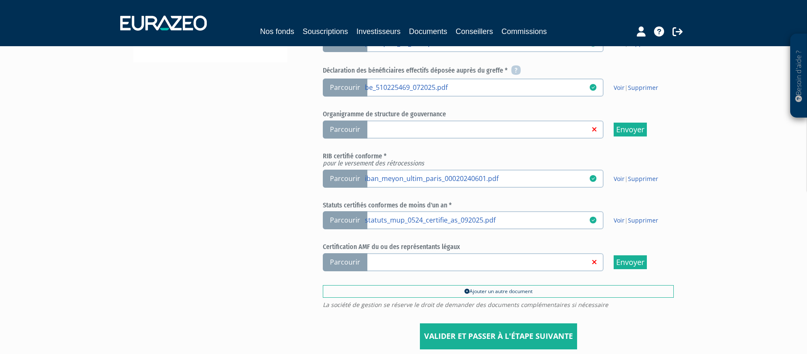
click at [348, 264] on span "Parcourir" at bounding box center [345, 262] width 45 height 18
click at [0, 0] on input "Parcourir" at bounding box center [0, 0] width 0 height 0
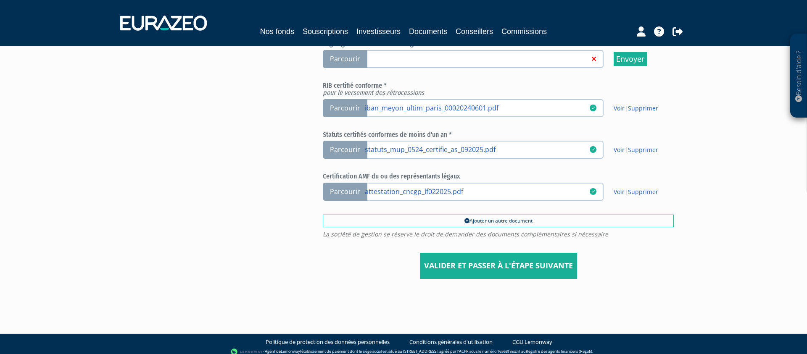
scroll to position [329, 0]
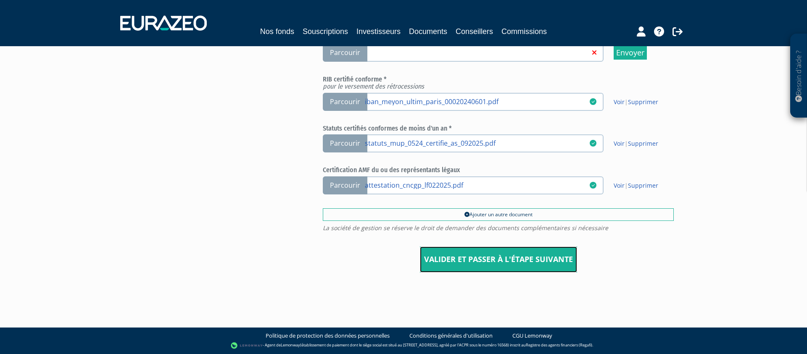
click at [445, 267] on input "Valider et passer à l'étape suivante" at bounding box center [498, 260] width 157 height 26
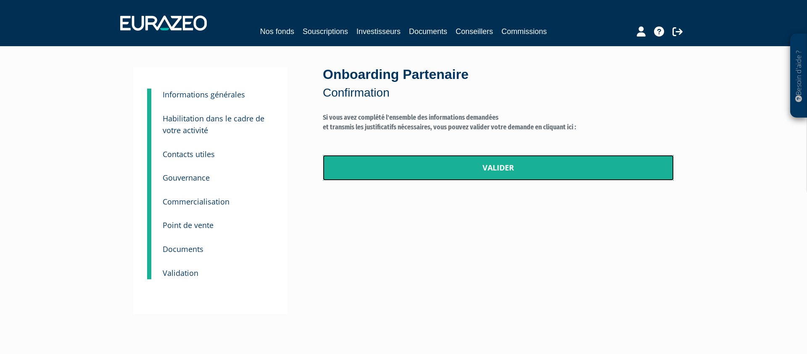
click at [405, 168] on link "Valider" at bounding box center [498, 168] width 351 height 26
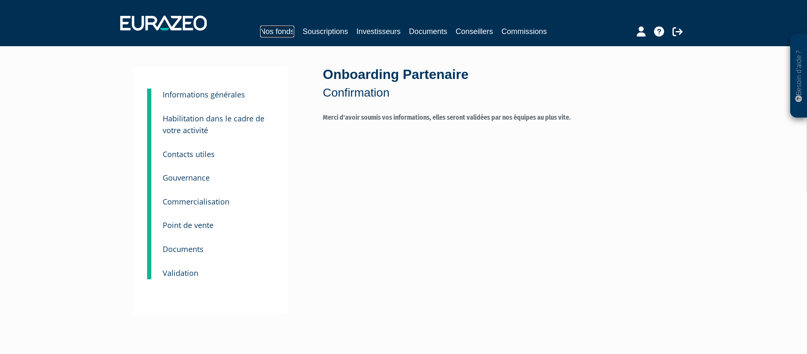
click at [285, 34] on link "Nos fonds" at bounding box center [277, 32] width 34 height 12
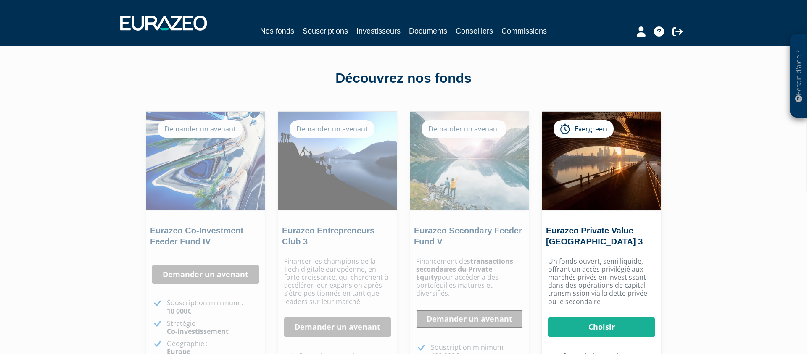
click at [448, 310] on link "Demander un avenant" at bounding box center [469, 319] width 107 height 19
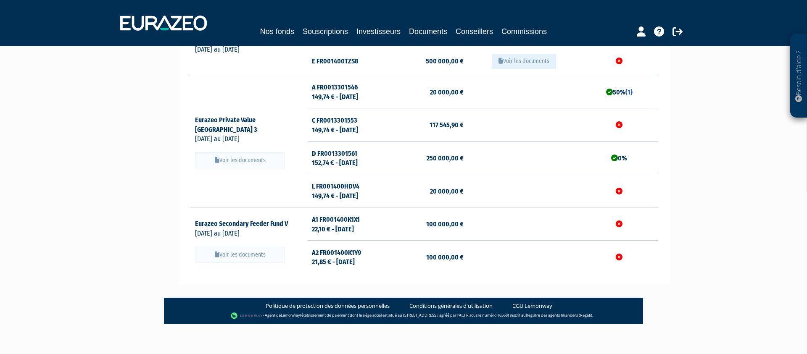
scroll to position [229, 0]
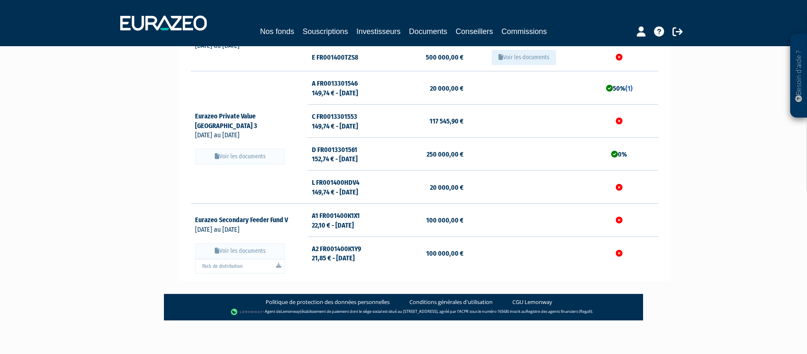
click at [250, 251] on button "Voir les documents" at bounding box center [240, 251] width 90 height 16
click at [242, 270] on link "Pack de distribution" at bounding box center [240, 266] width 90 height 15
